Goal: Information Seeking & Learning: Learn about a topic

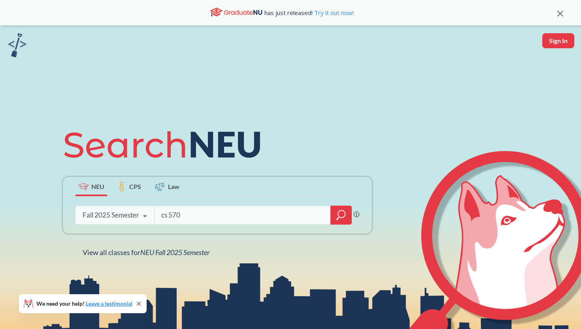
type input "cs 5700"
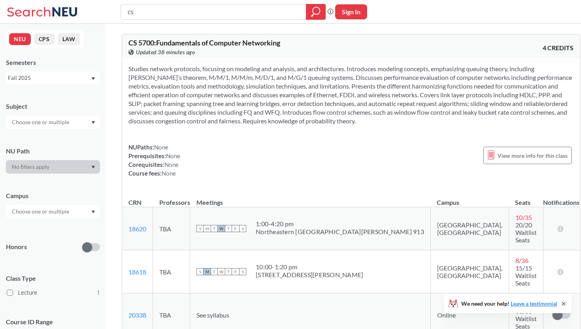
type input "c"
type input "web"
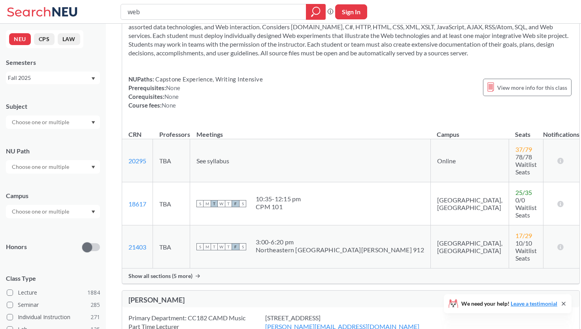
scroll to position [246, 0]
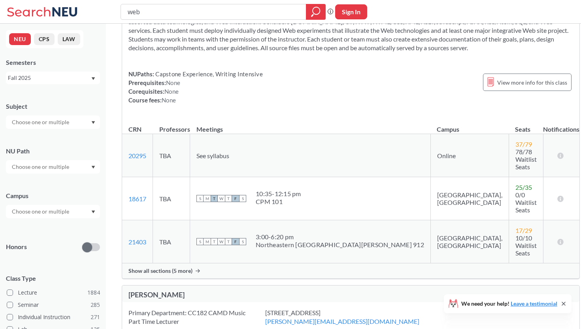
click at [158, 267] on span "Show all sections (5 more)" at bounding box center [160, 270] width 64 height 7
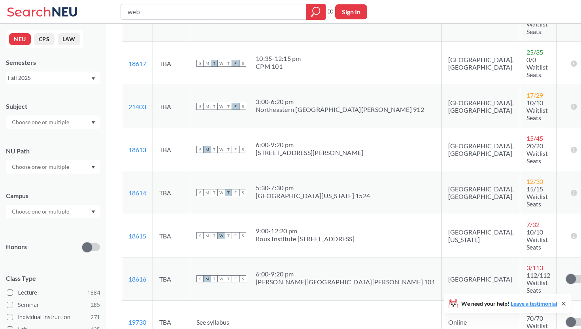
scroll to position [358, 0]
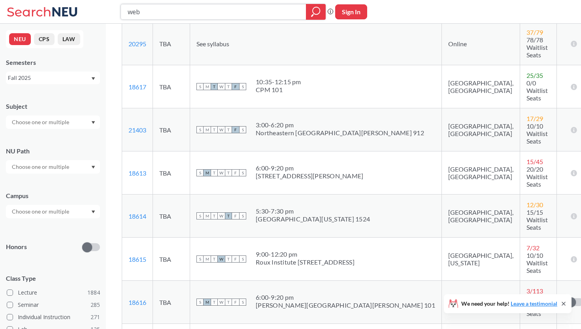
click at [170, 14] on input "web" at bounding box center [213, 11] width 173 height 13
type input "w"
type input "mobile dev"
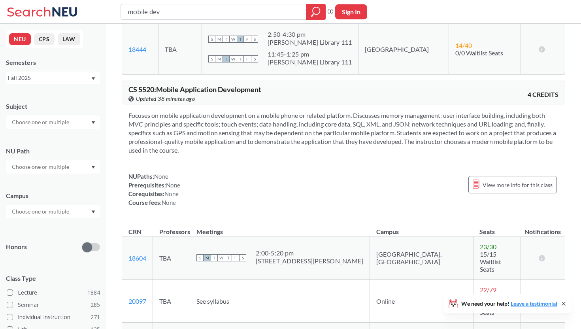
scroll to position [428, 0]
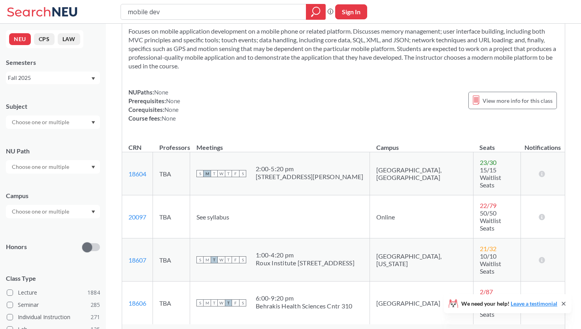
scroll to position [522, 0]
